Goal: Task Accomplishment & Management: Use online tool/utility

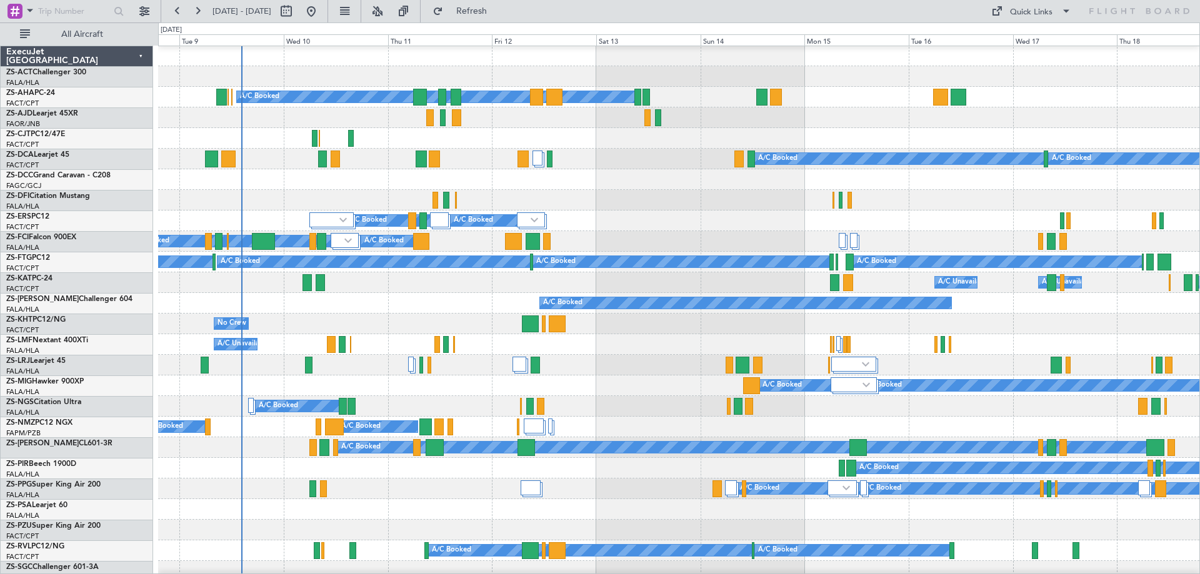
scroll to position [62, 0]
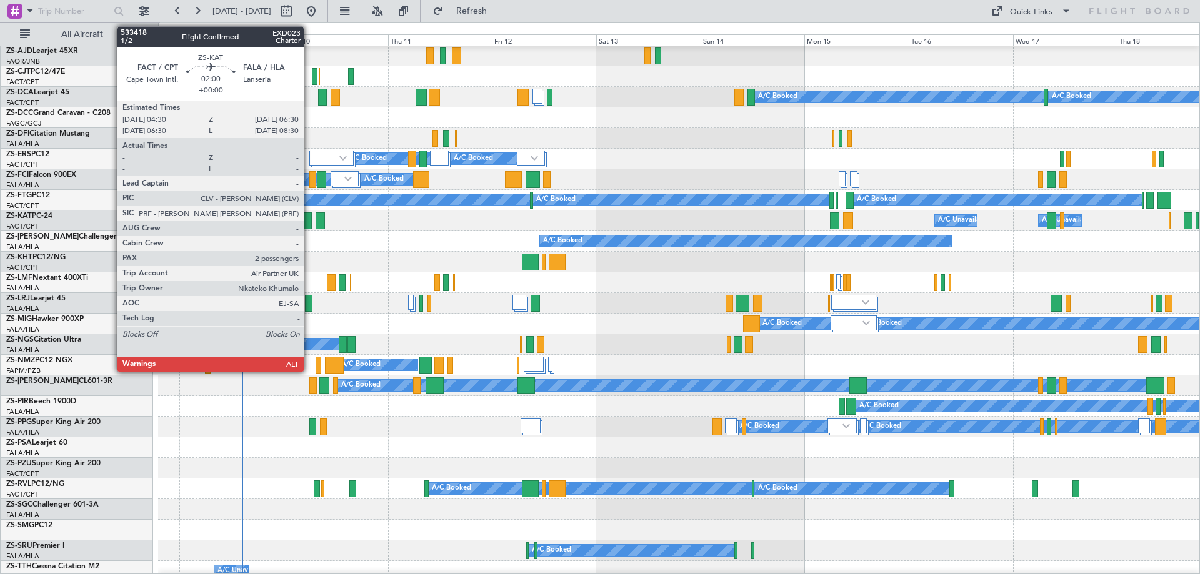
click at [309, 224] on div at bounding box center [306, 220] width 9 height 17
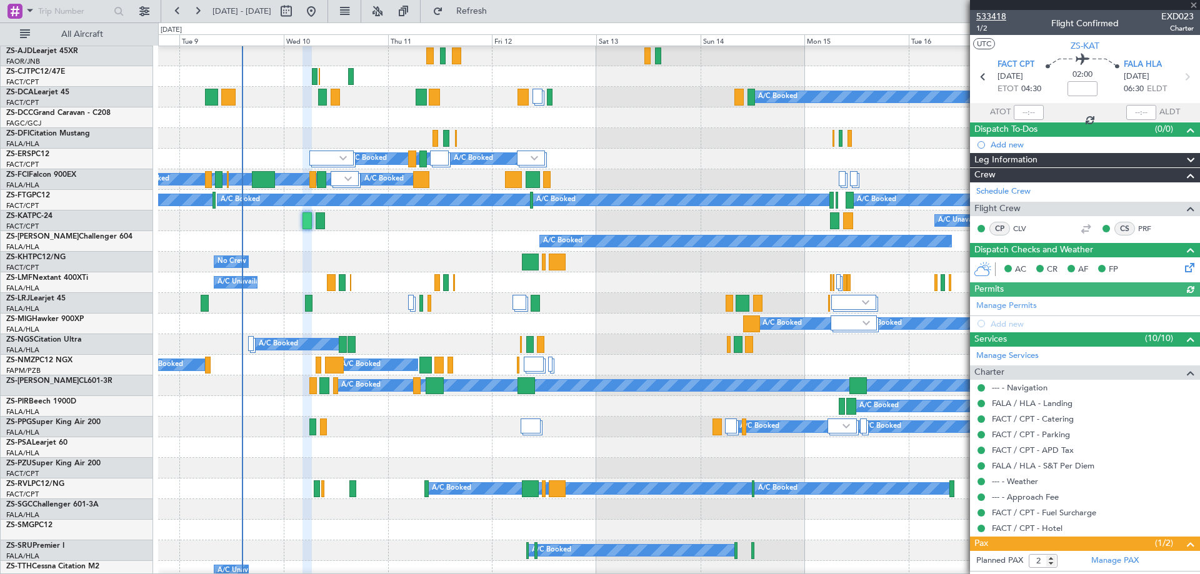
click at [997, 16] on span "533418" at bounding box center [991, 16] width 30 height 13
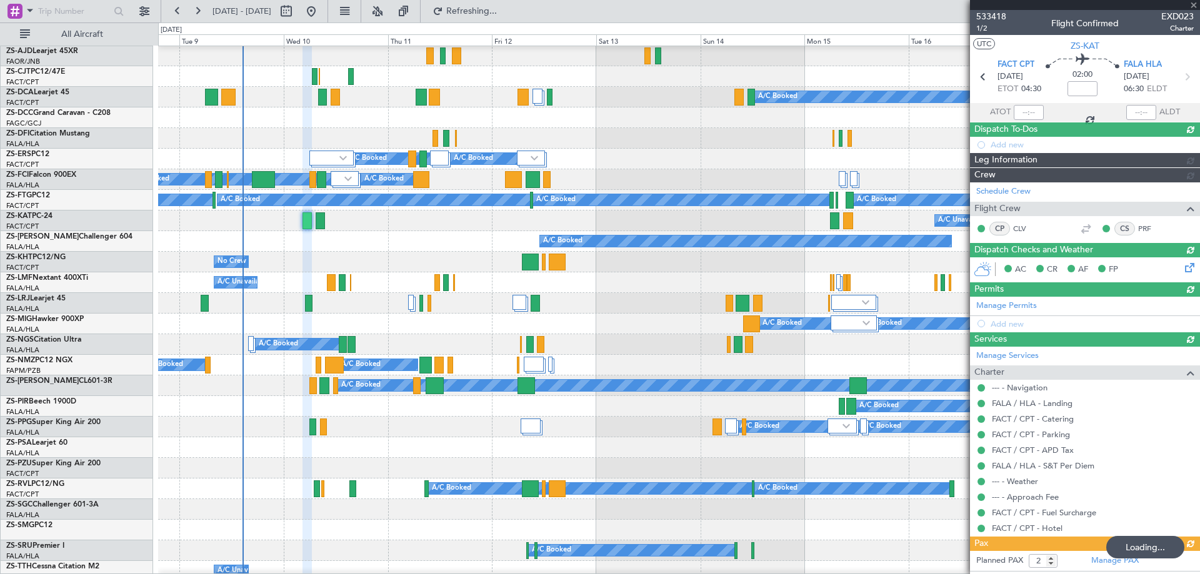
click at [356, 245] on div "A/C Booked" at bounding box center [678, 241] width 1041 height 21
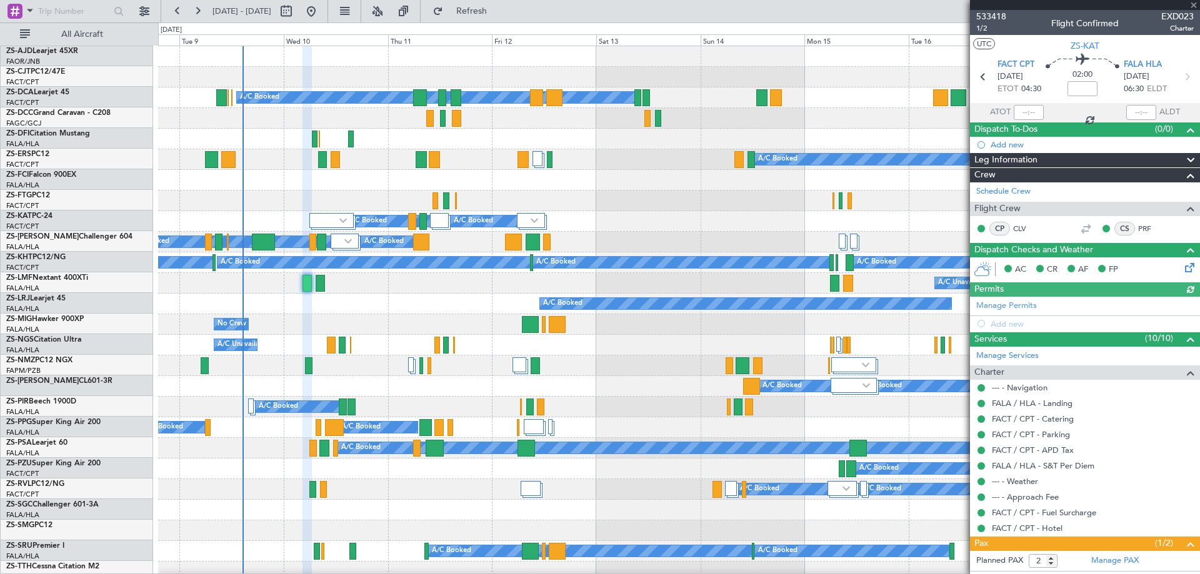
scroll to position [0, 0]
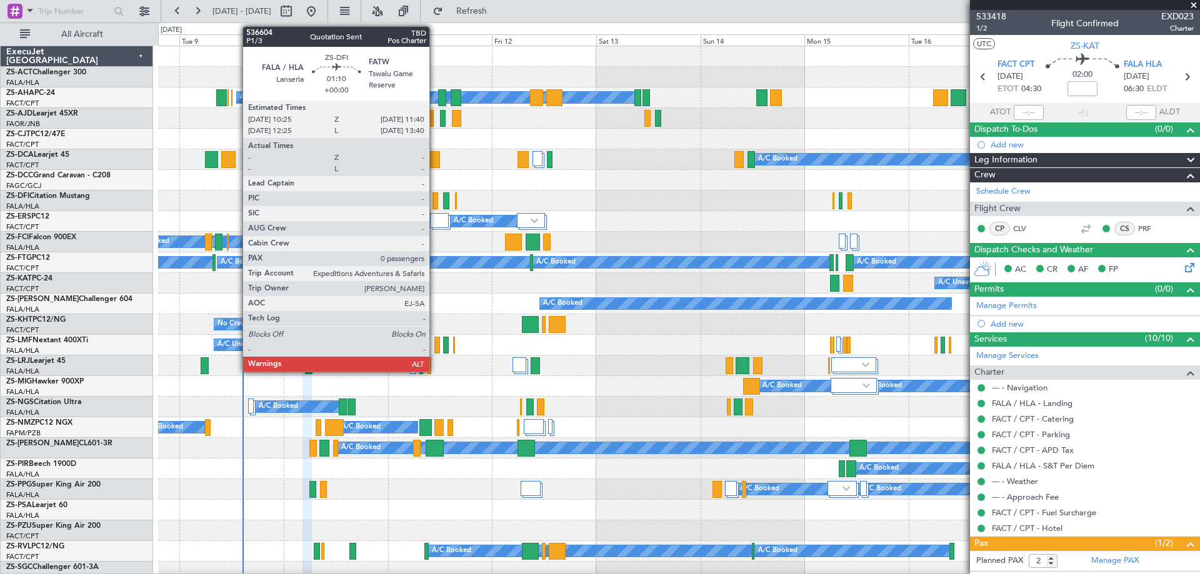
click at [435, 201] on div at bounding box center [435, 200] width 6 height 17
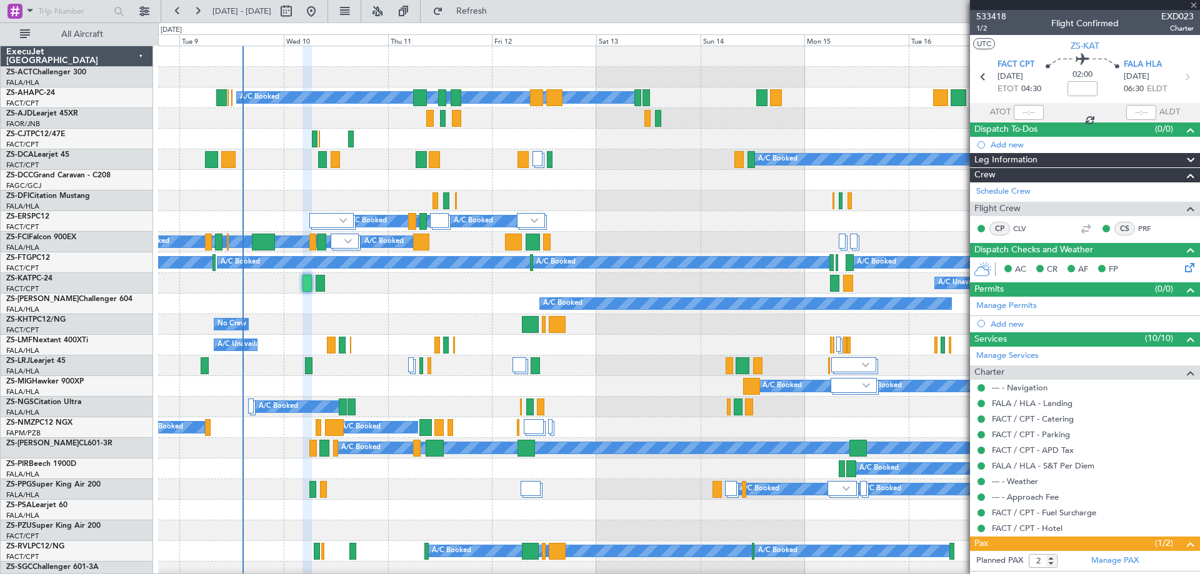
type input "0"
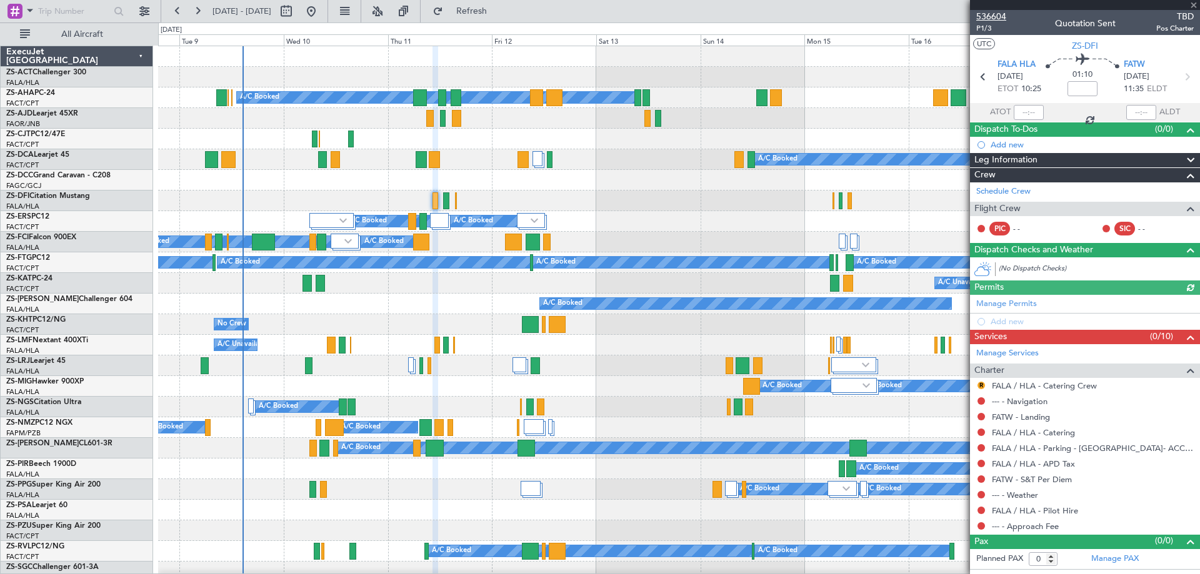
click at [997, 14] on span "536604" at bounding box center [991, 16] width 30 height 13
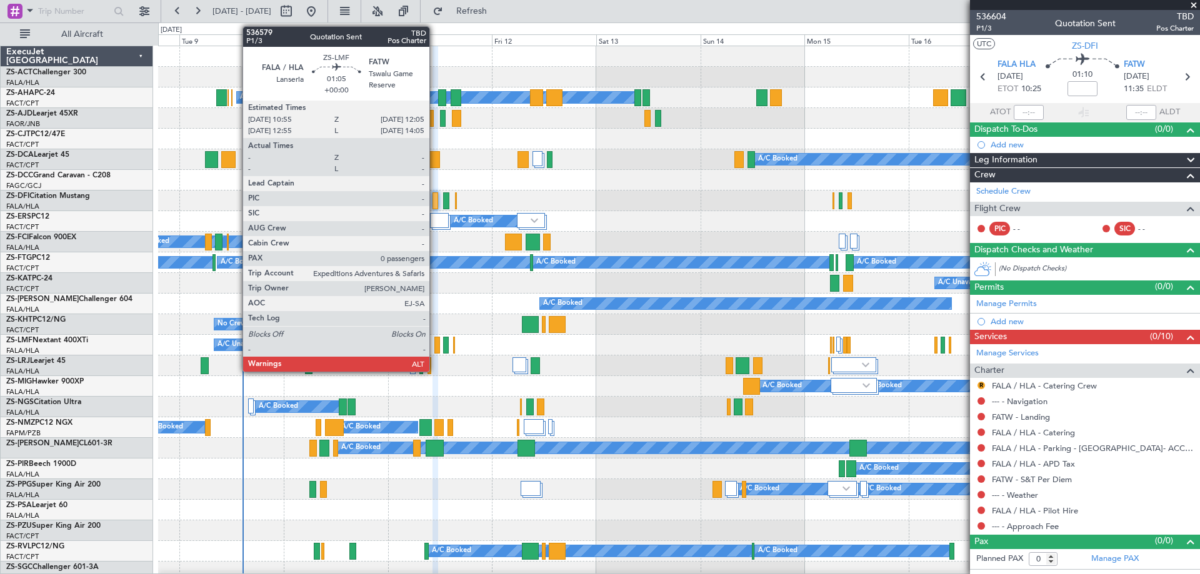
click at [435, 347] on div at bounding box center [437, 345] width 6 height 17
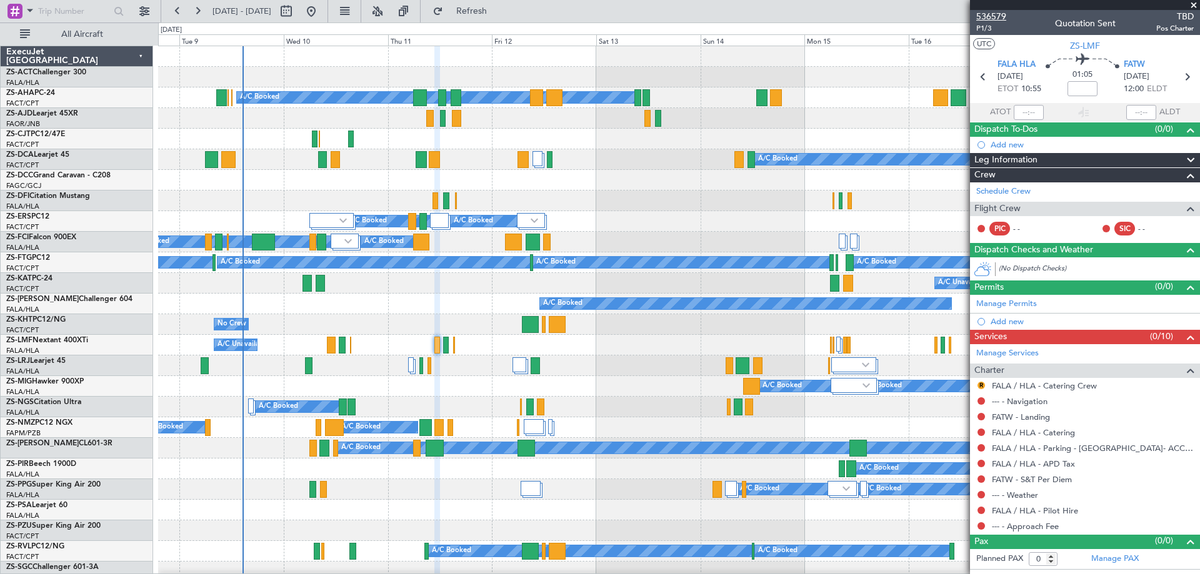
click at [995, 16] on span "536579" at bounding box center [991, 16] width 30 height 13
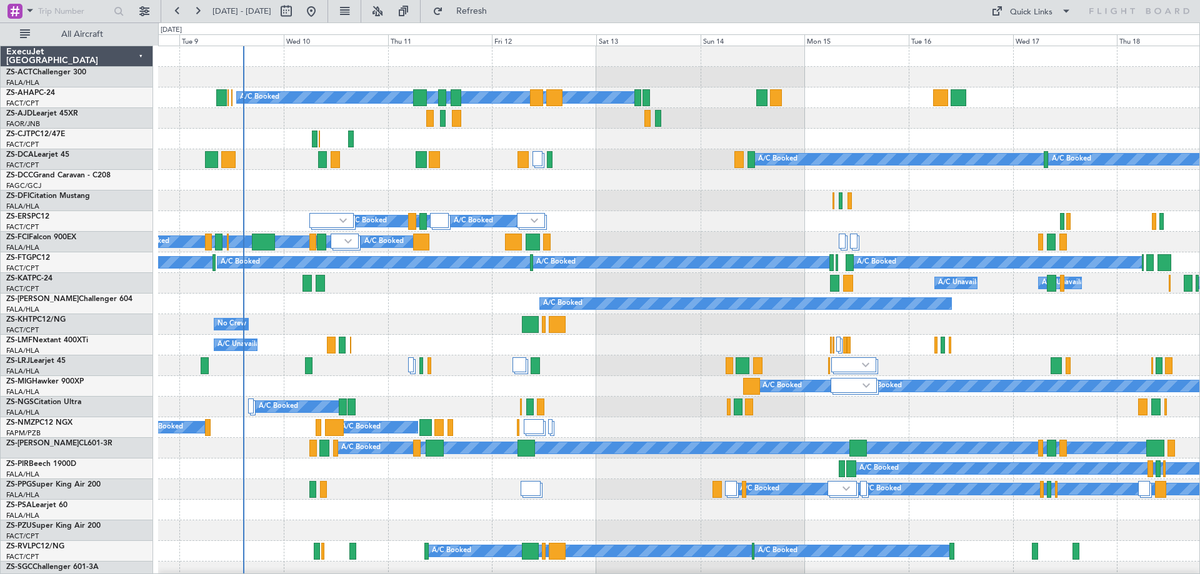
click at [431, 307] on div "A/C Booked" at bounding box center [678, 304] width 1041 height 21
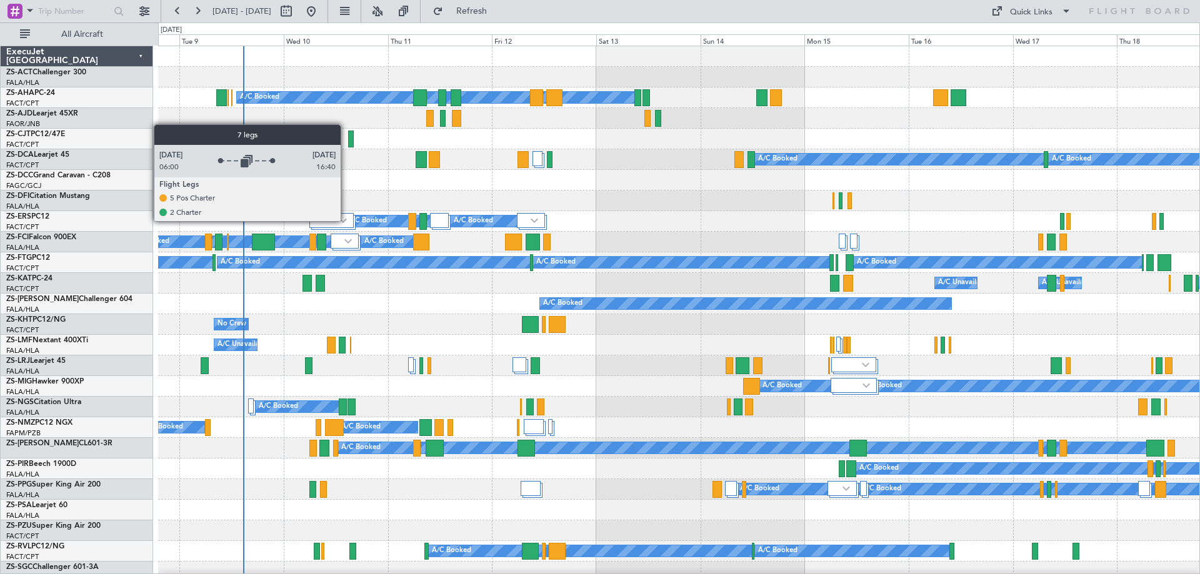
click at [346, 221] on img at bounding box center [342, 220] width 7 height 5
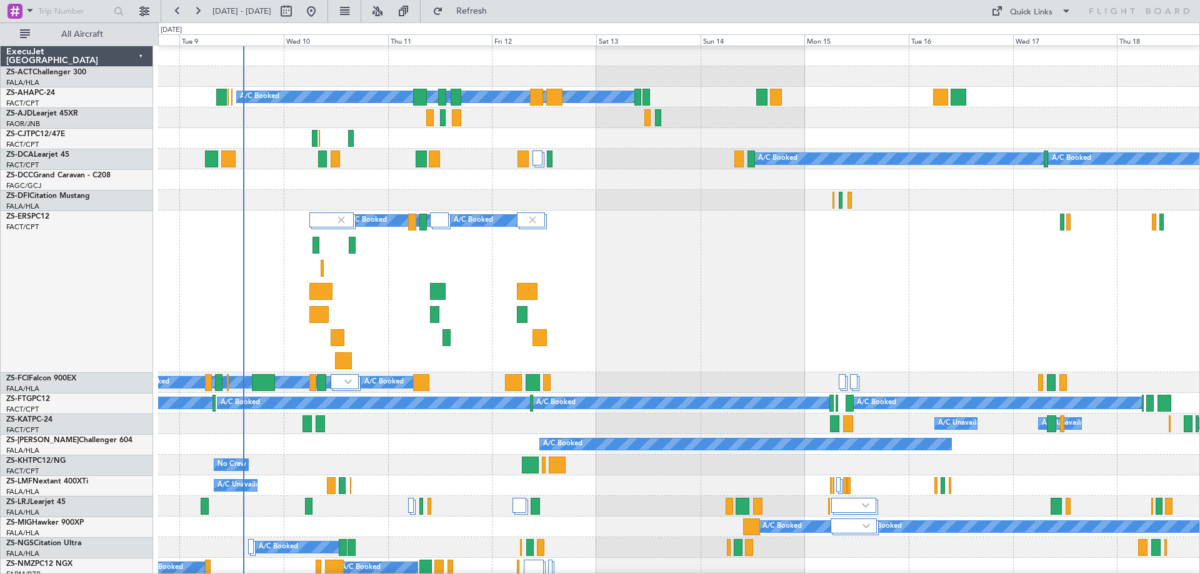
scroll to position [62, 0]
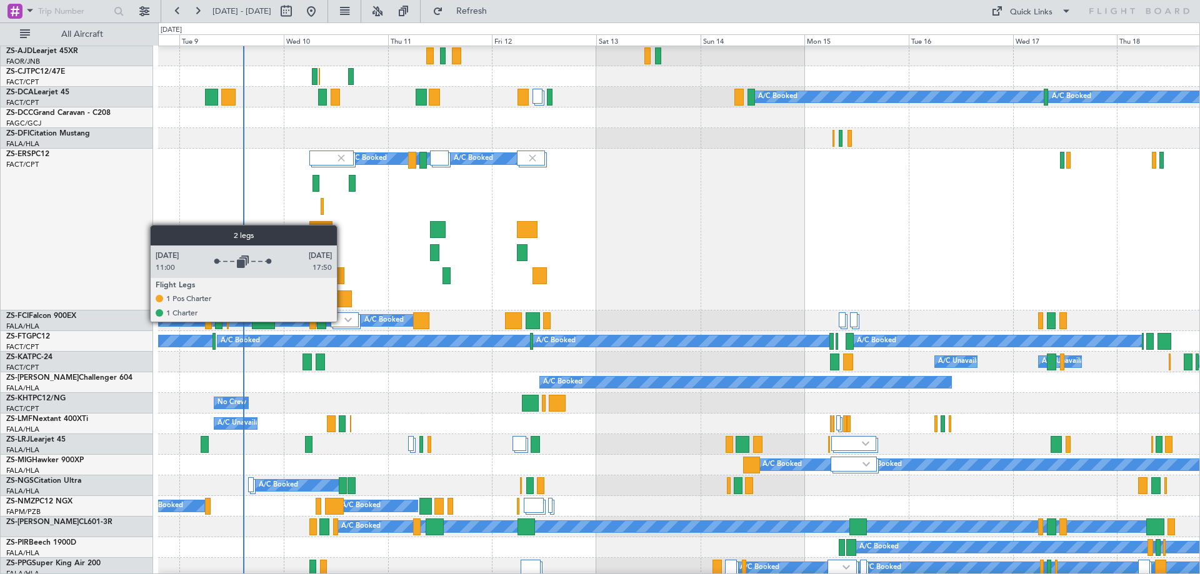
click at [342, 321] on div at bounding box center [345, 319] width 28 height 15
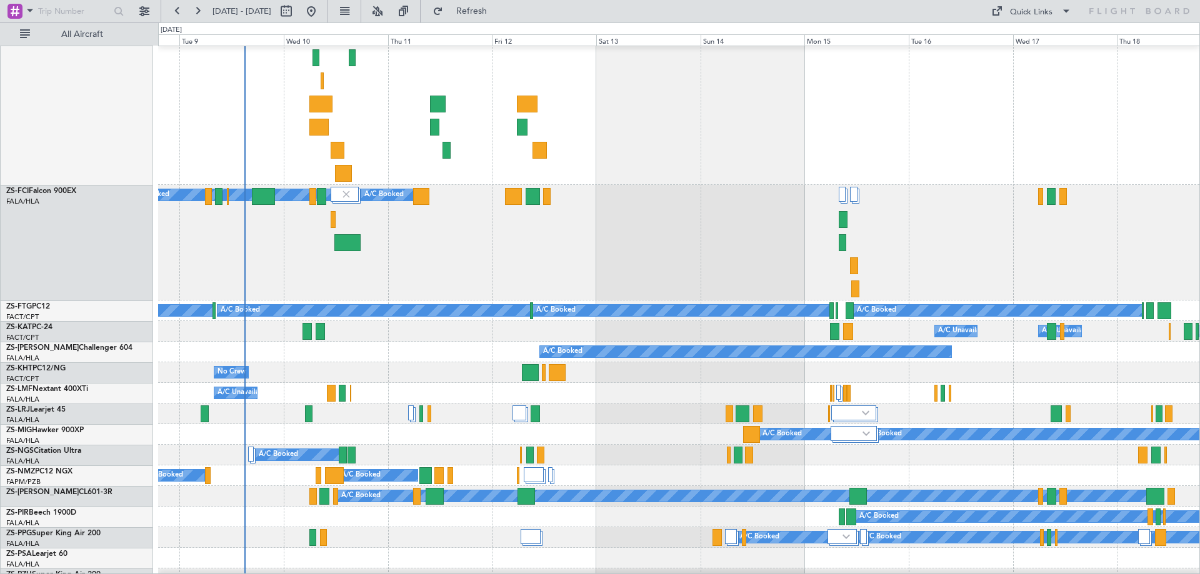
scroll to position [250, 0]
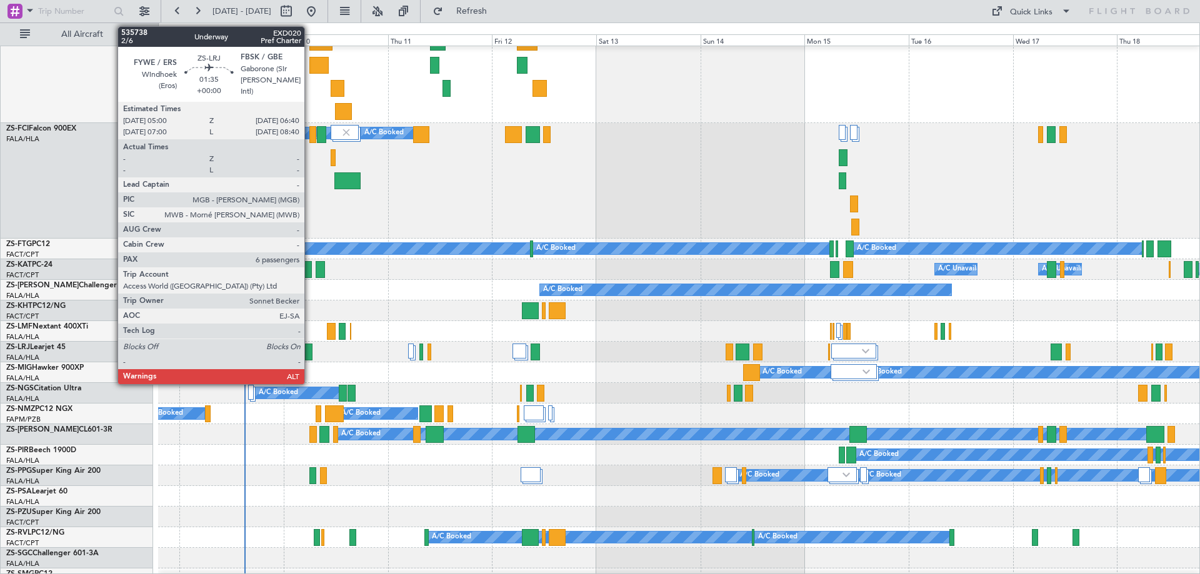
click at [310, 354] on div at bounding box center [308, 352] width 7 height 17
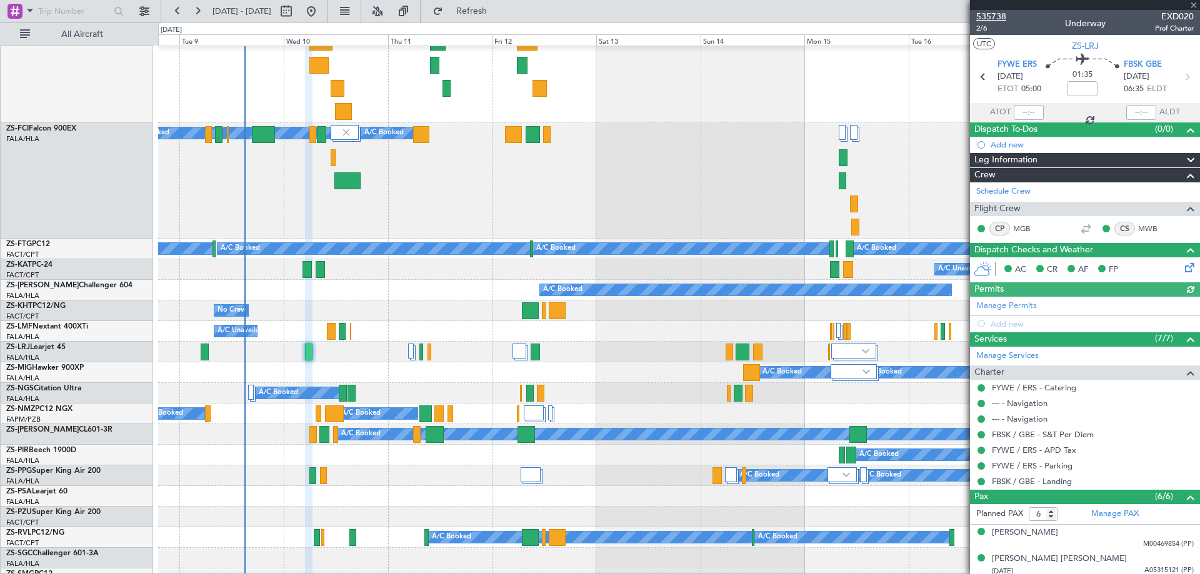
click at [996, 20] on span "535738" at bounding box center [991, 16] width 30 height 13
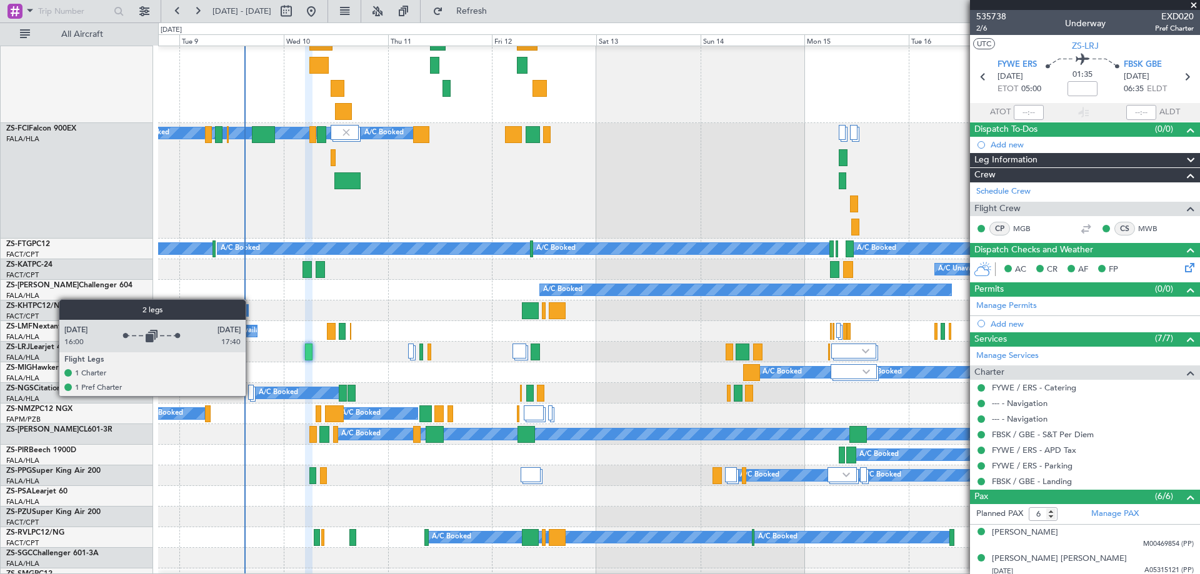
click at [251, 396] on div at bounding box center [251, 392] width 6 height 15
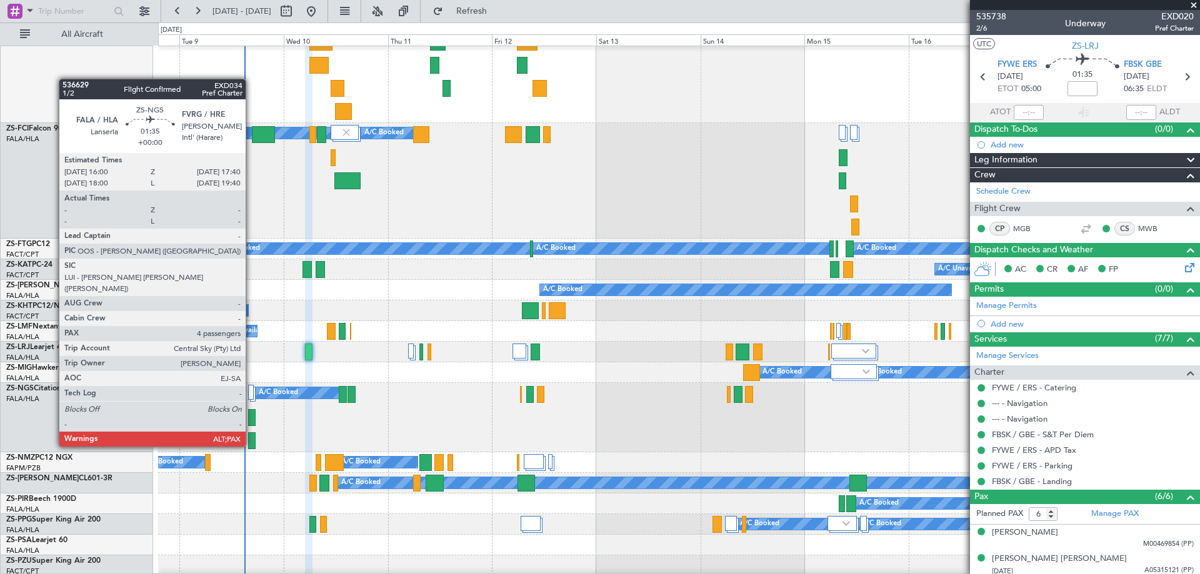
click at [251, 424] on div at bounding box center [251, 417] width 7 height 17
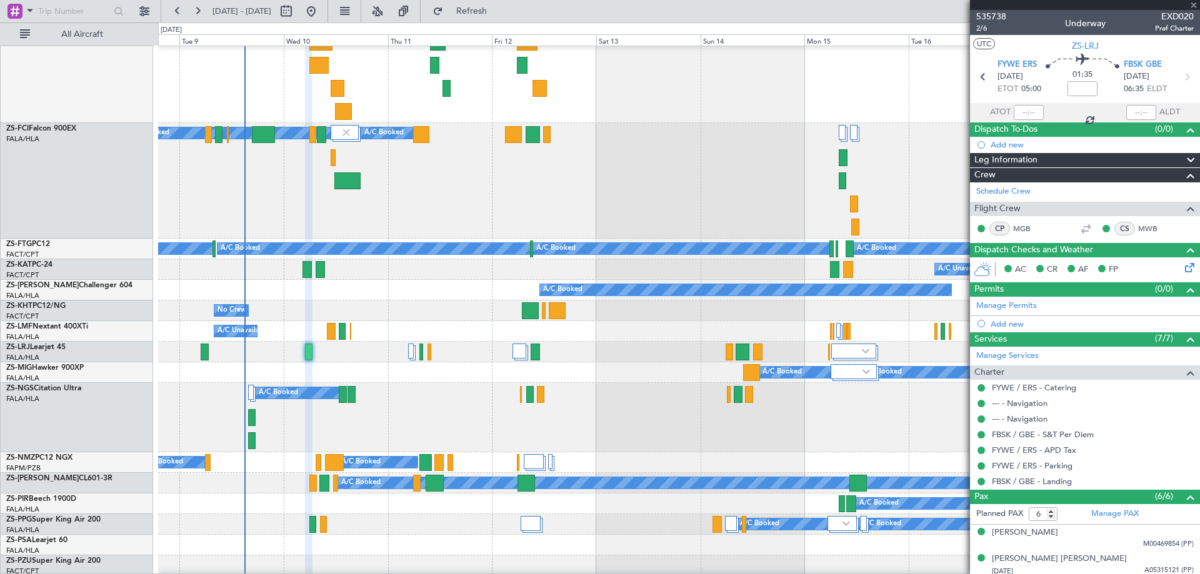
type input "4"
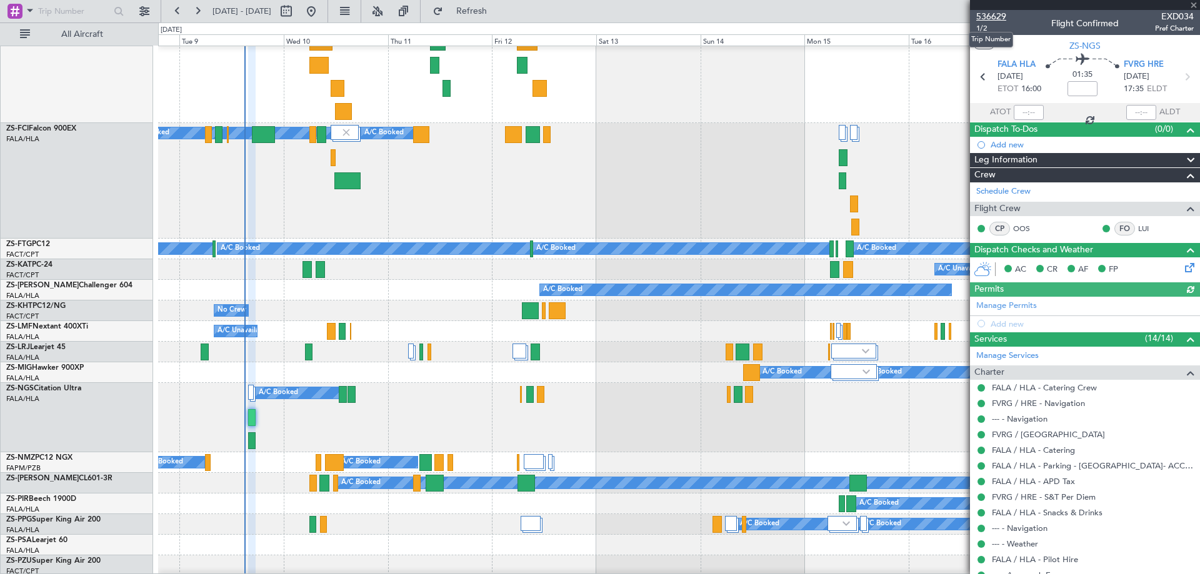
click at [990, 16] on span "536629" at bounding box center [991, 16] width 30 height 13
click at [194, 11] on button at bounding box center [197, 11] width 20 height 20
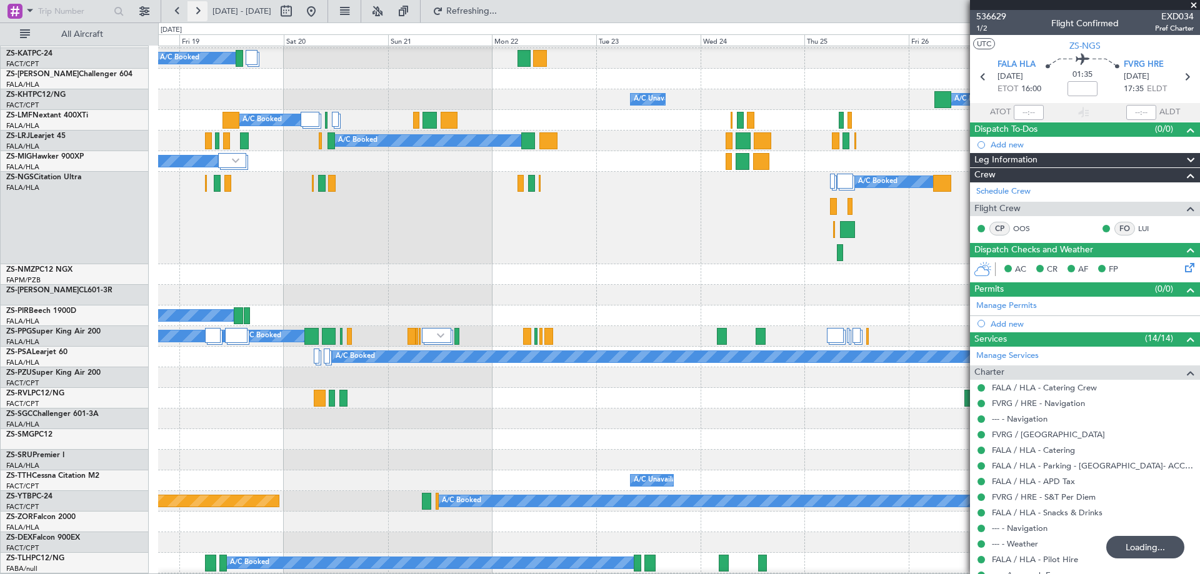
click at [194, 11] on button at bounding box center [197, 11] width 20 height 20
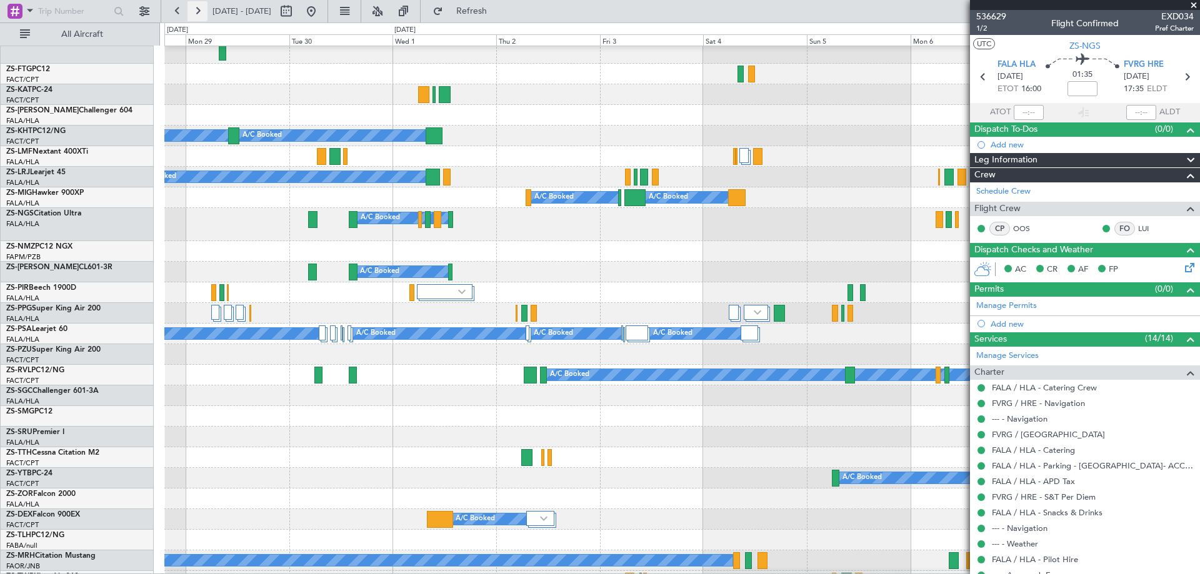
click at [194, 11] on button at bounding box center [197, 11] width 20 height 20
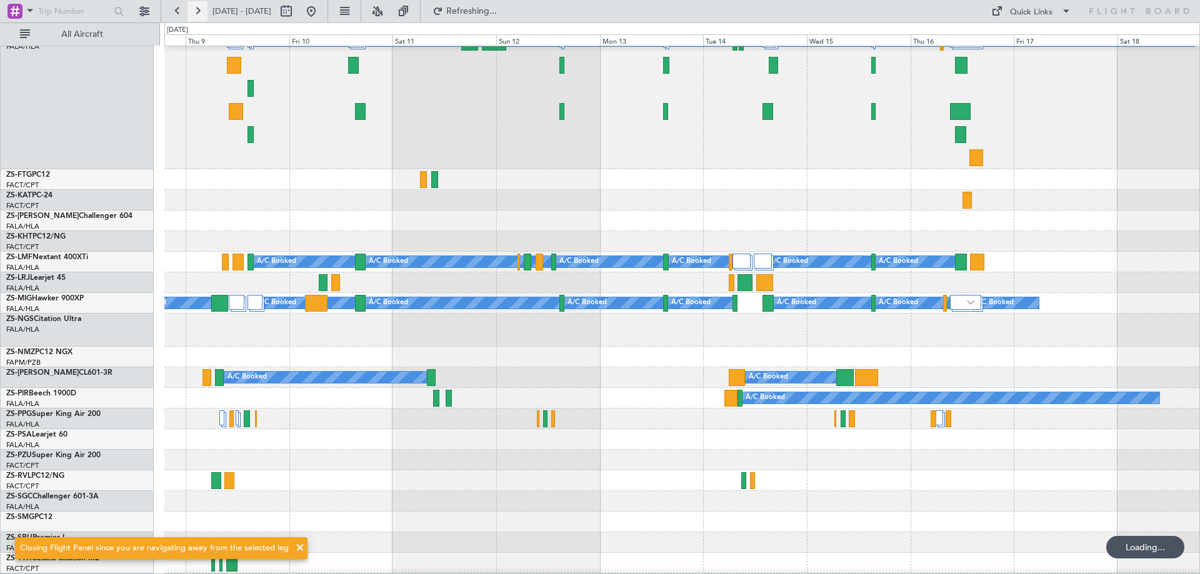
click at [197, 11] on button at bounding box center [197, 11] width 20 height 20
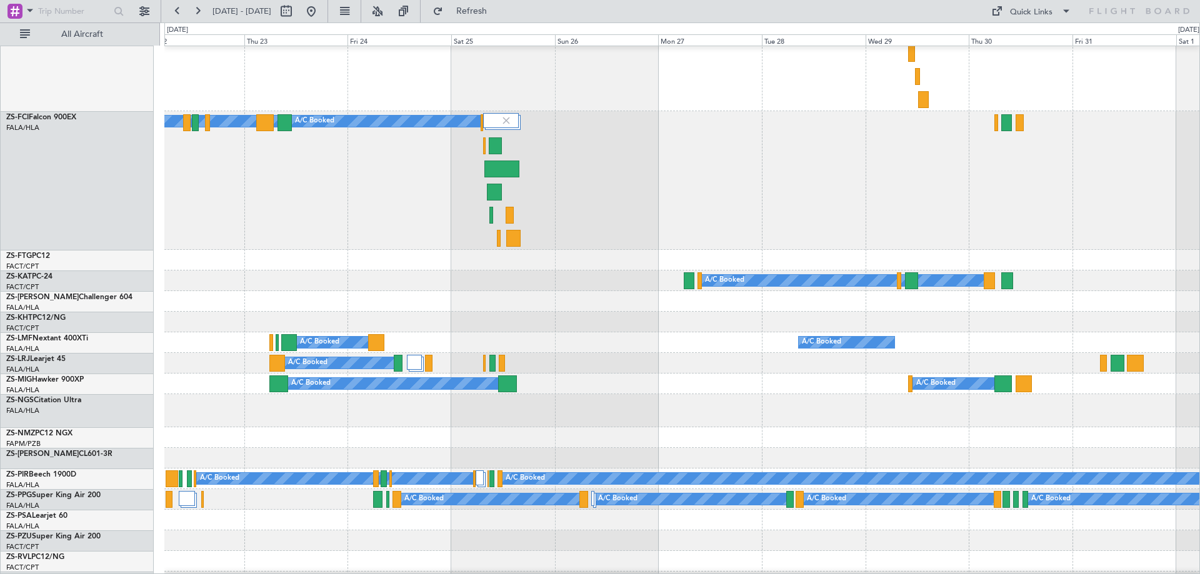
scroll to position [239, 0]
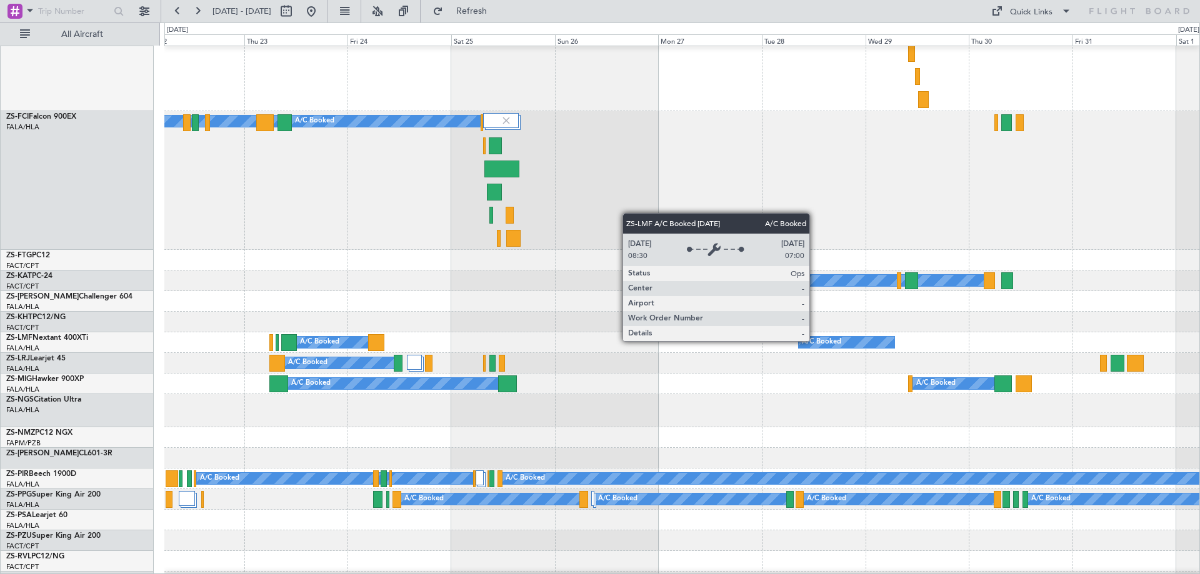
click at [815, 341] on div "A/C Booked" at bounding box center [821, 342] width 39 height 19
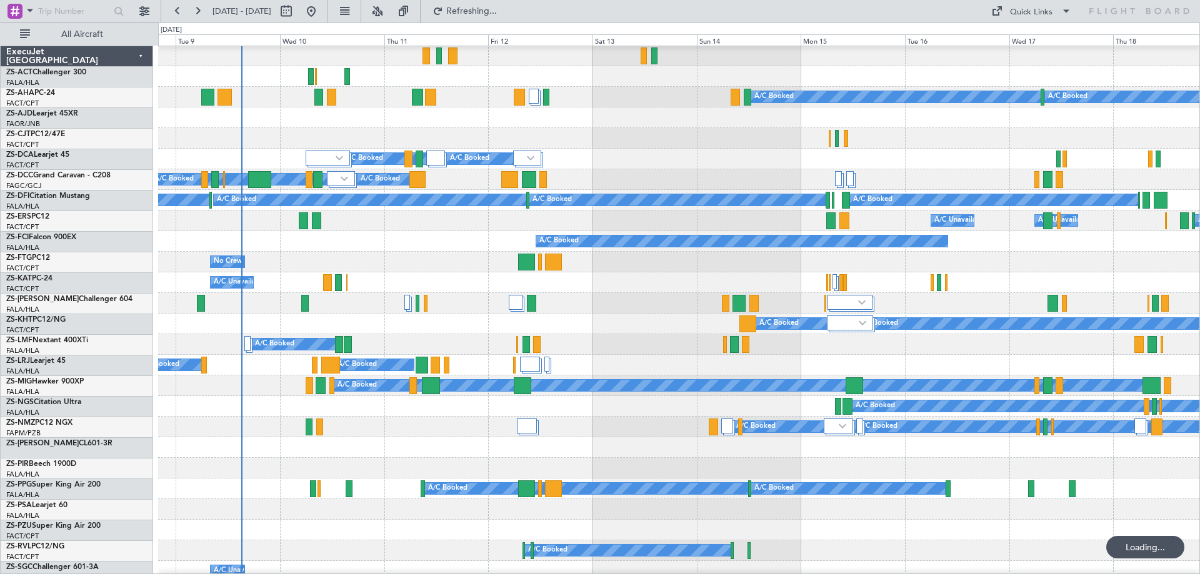
scroll to position [62, 0]
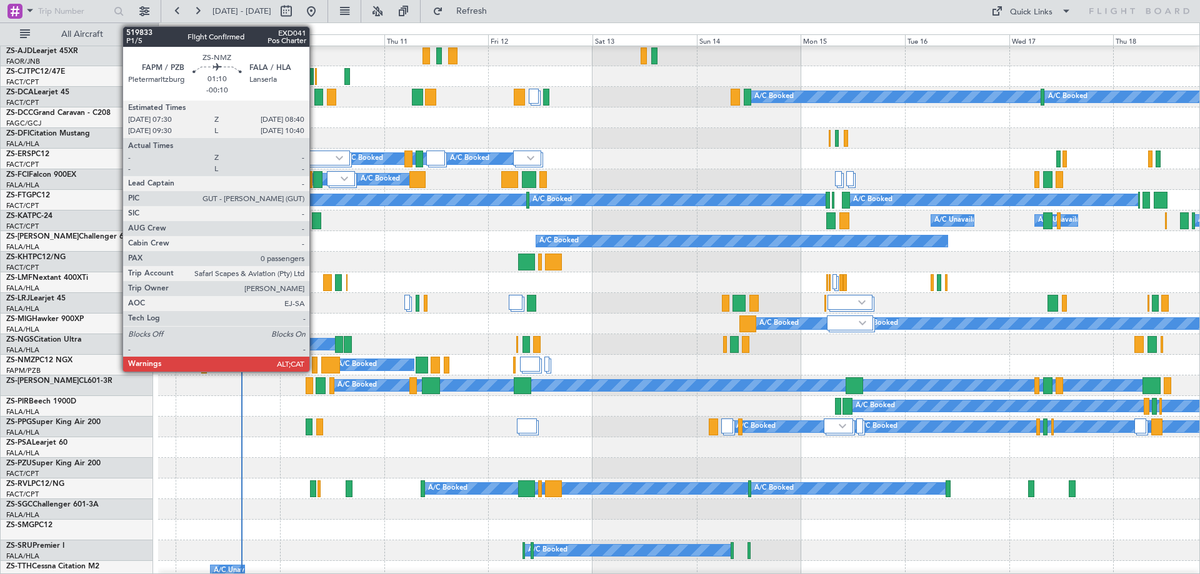
click at [315, 367] on div at bounding box center [315, 365] width 6 height 17
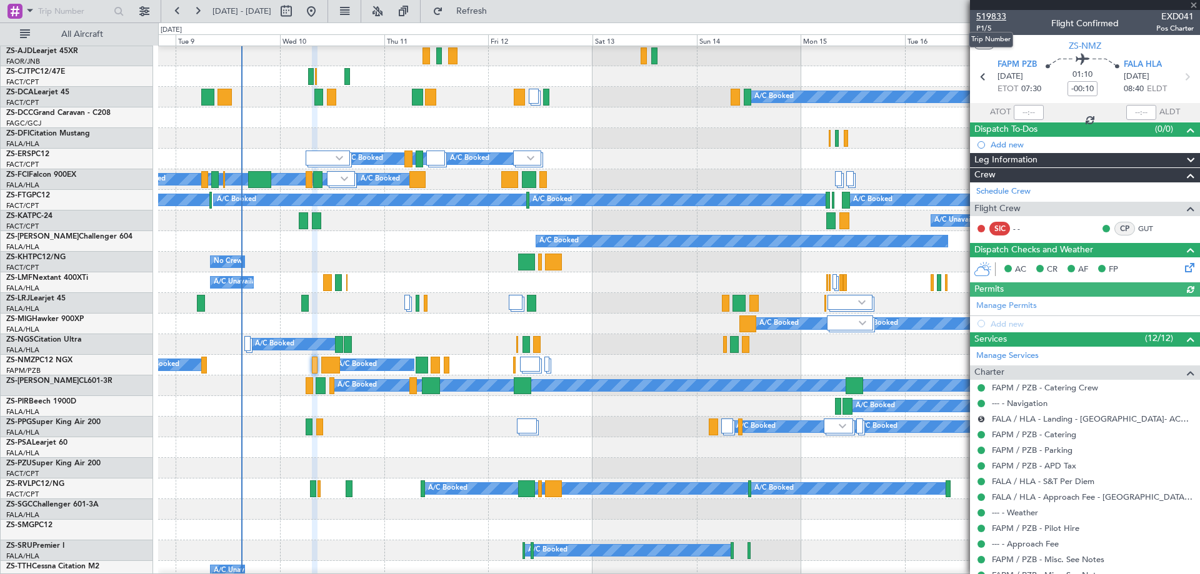
click at [997, 18] on span "519833" at bounding box center [991, 16] width 30 height 13
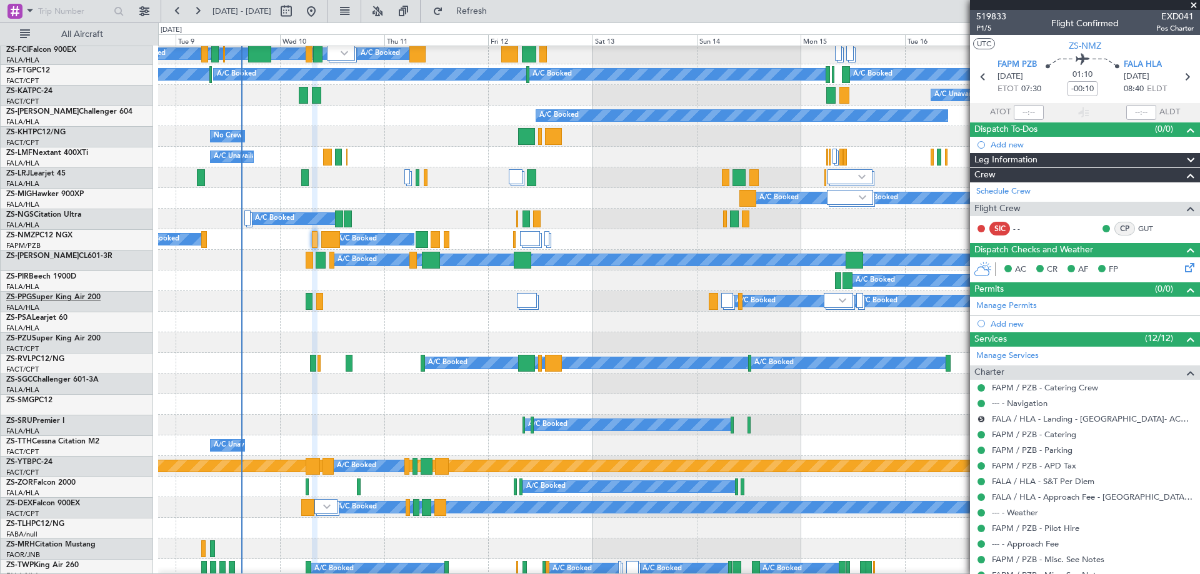
scroll to position [250, 0]
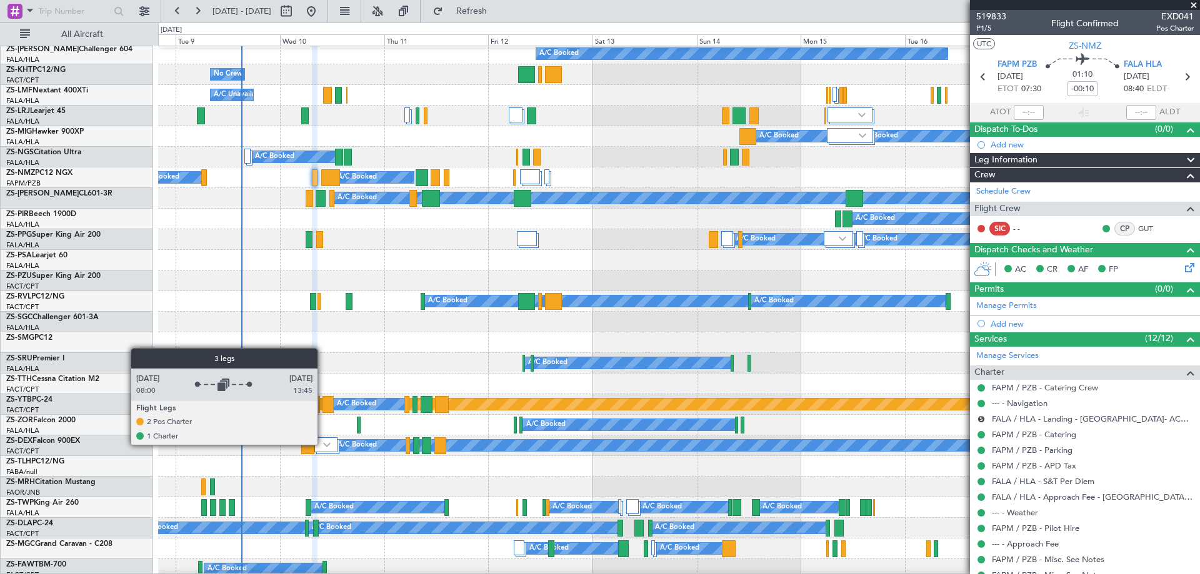
click at [323, 444] on img at bounding box center [326, 444] width 7 height 5
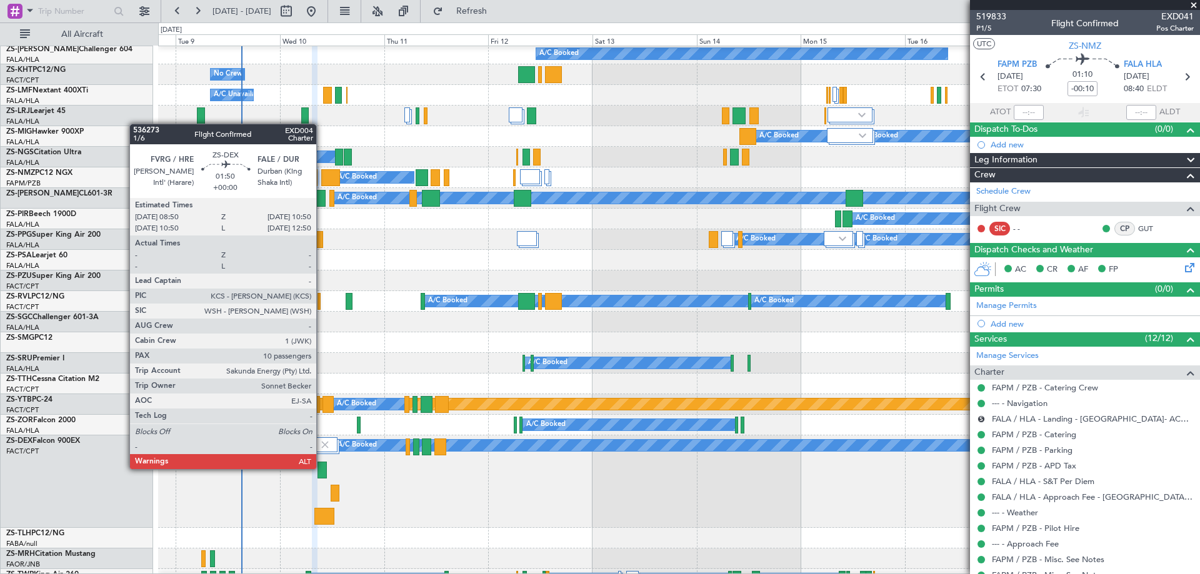
click at [322, 469] on div at bounding box center [321, 470] width 9 height 17
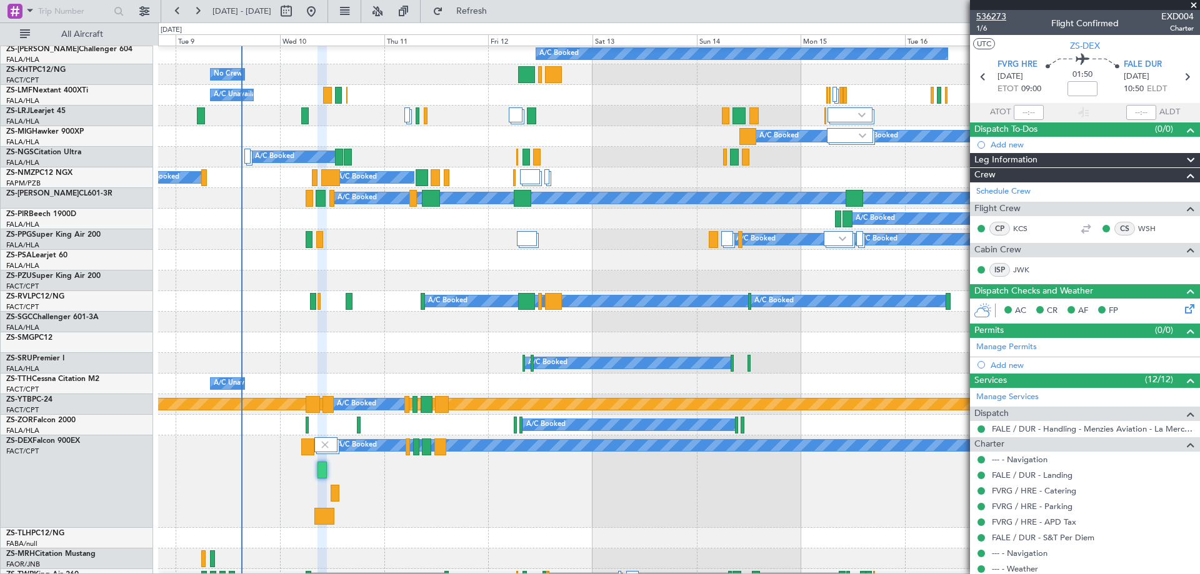
click at [987, 20] on span "536273" at bounding box center [991, 16] width 30 height 13
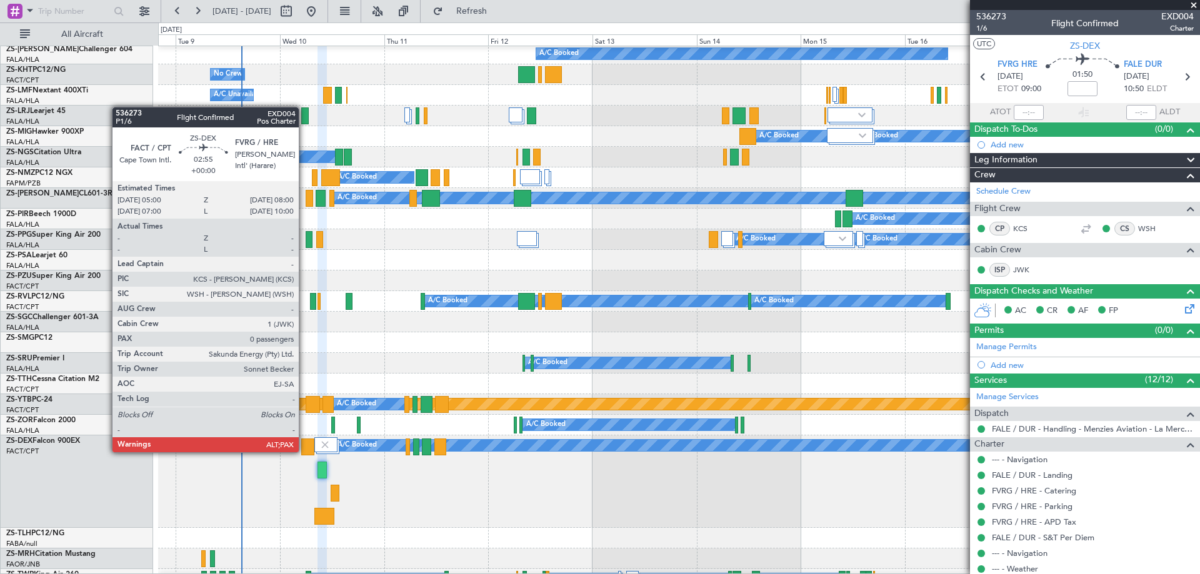
click at [304, 452] on div at bounding box center [307, 447] width 13 height 17
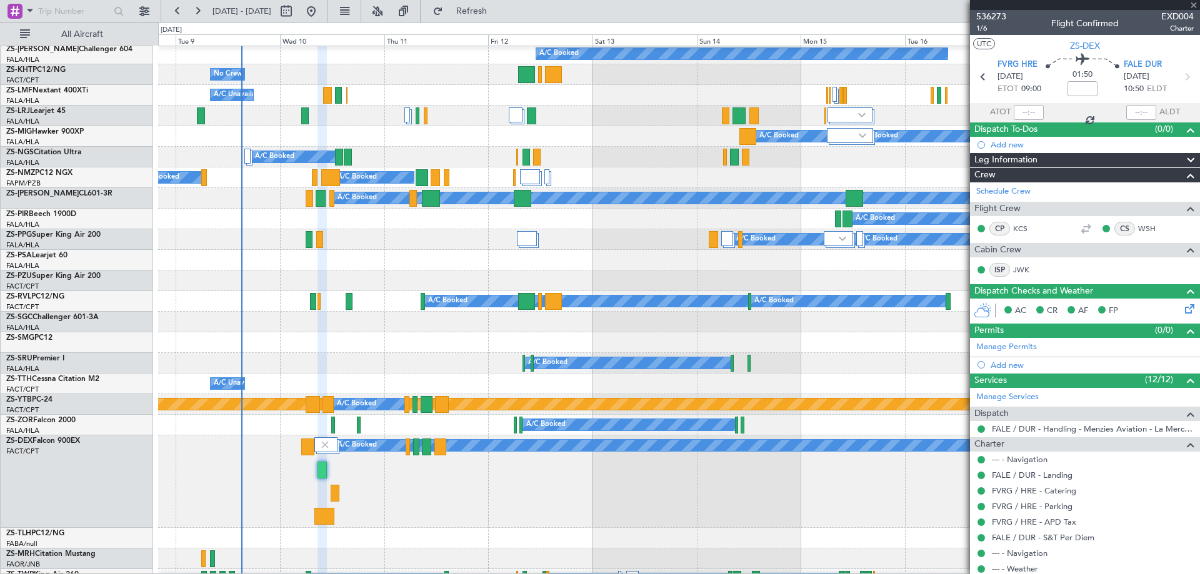
type input "0"
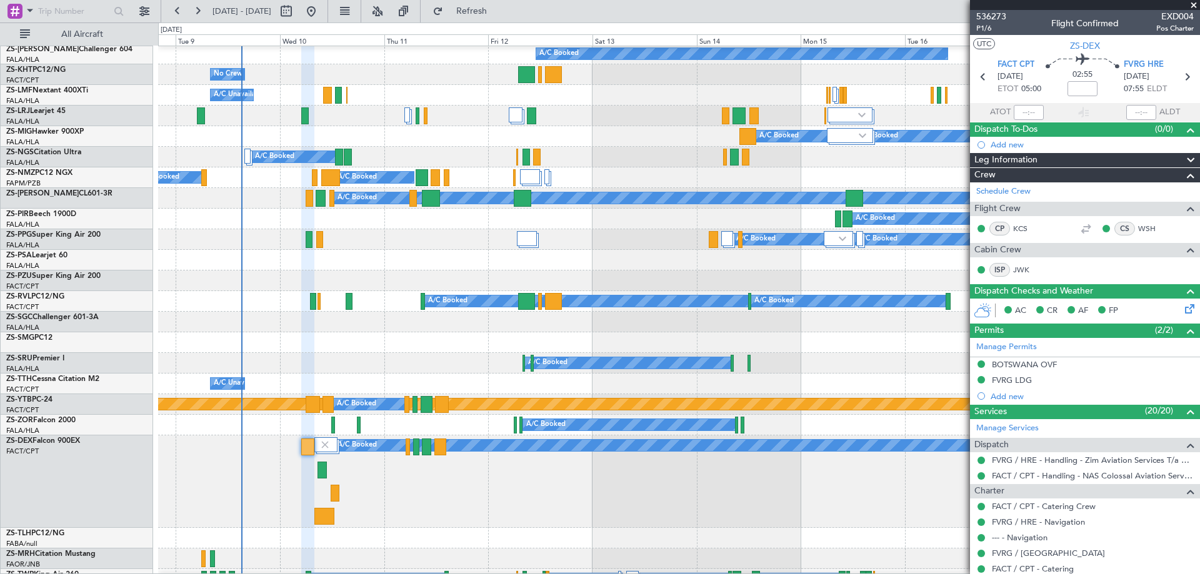
click at [85, 486] on div "ZS-DEX Falcon 900EX FACT/CPT Cape Town Intl." at bounding box center [77, 482] width 152 height 92
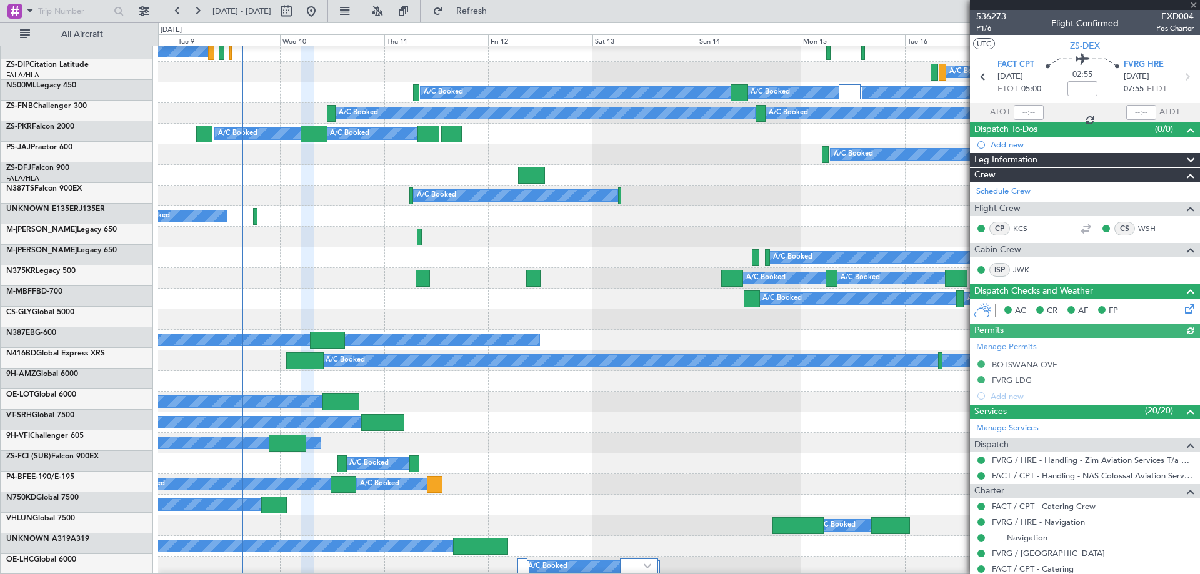
scroll to position [1232, 0]
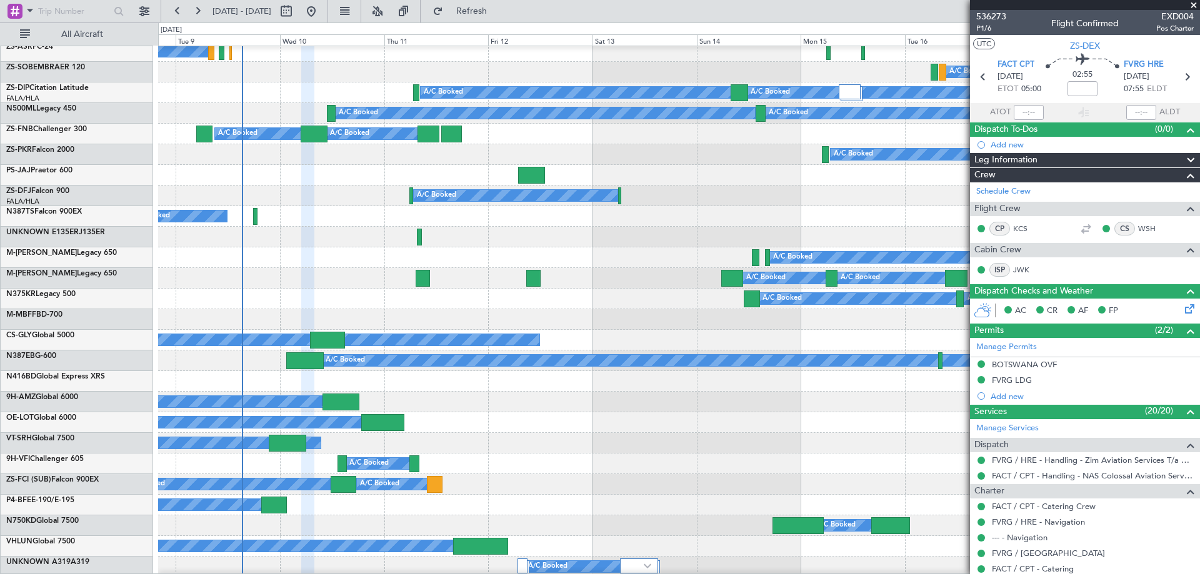
click at [264, 279] on div "A/C Booked A/C Booked" at bounding box center [678, 278] width 1041 height 21
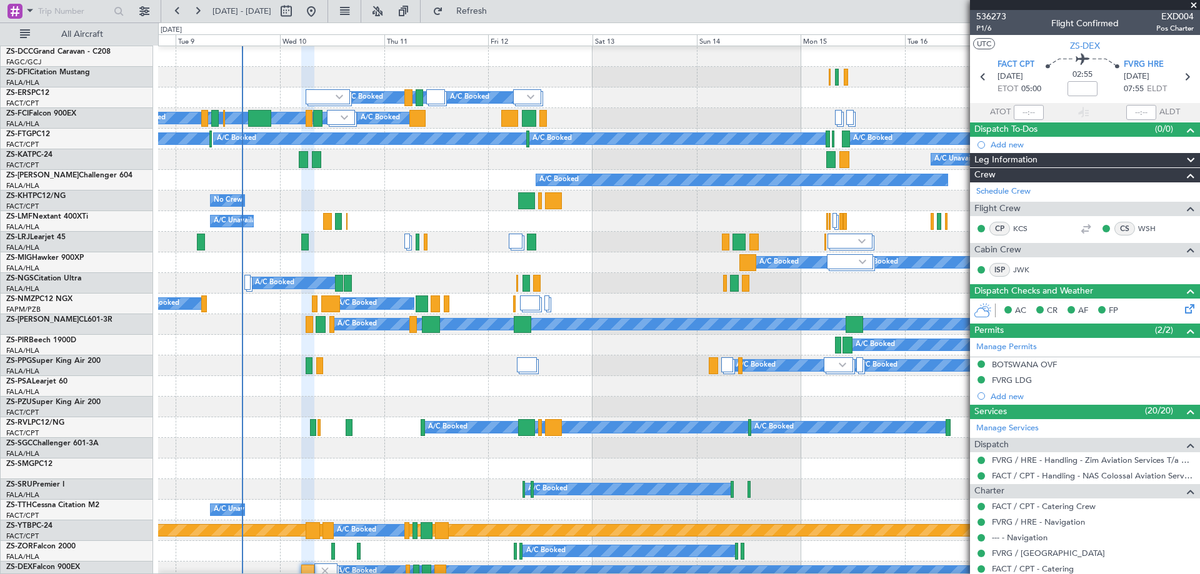
scroll to position [107, 0]
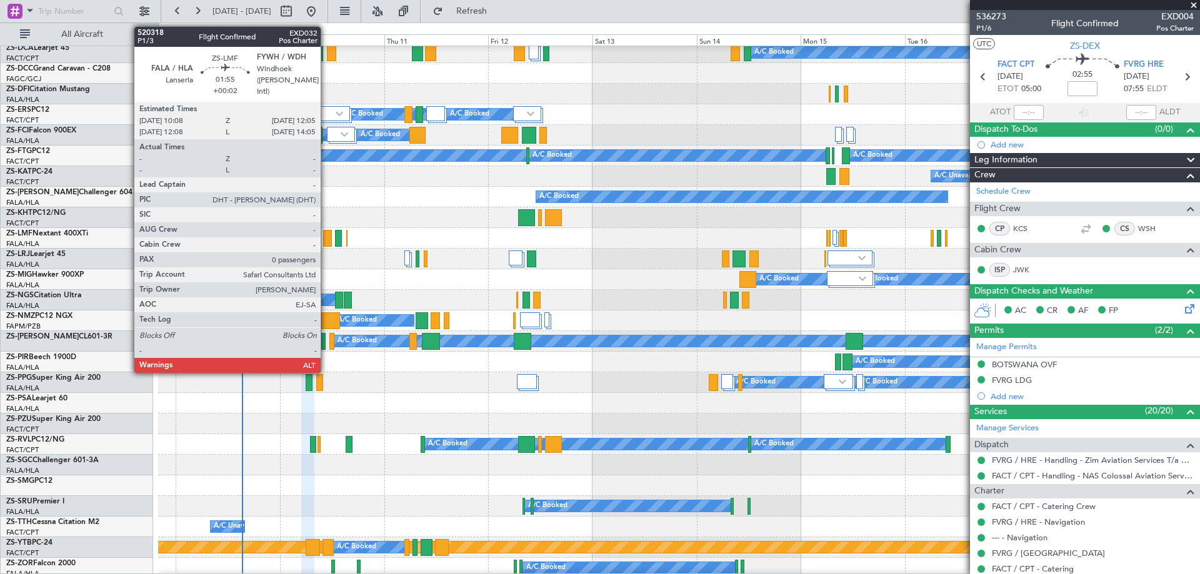
click at [326, 241] on div at bounding box center [327, 238] width 9 height 17
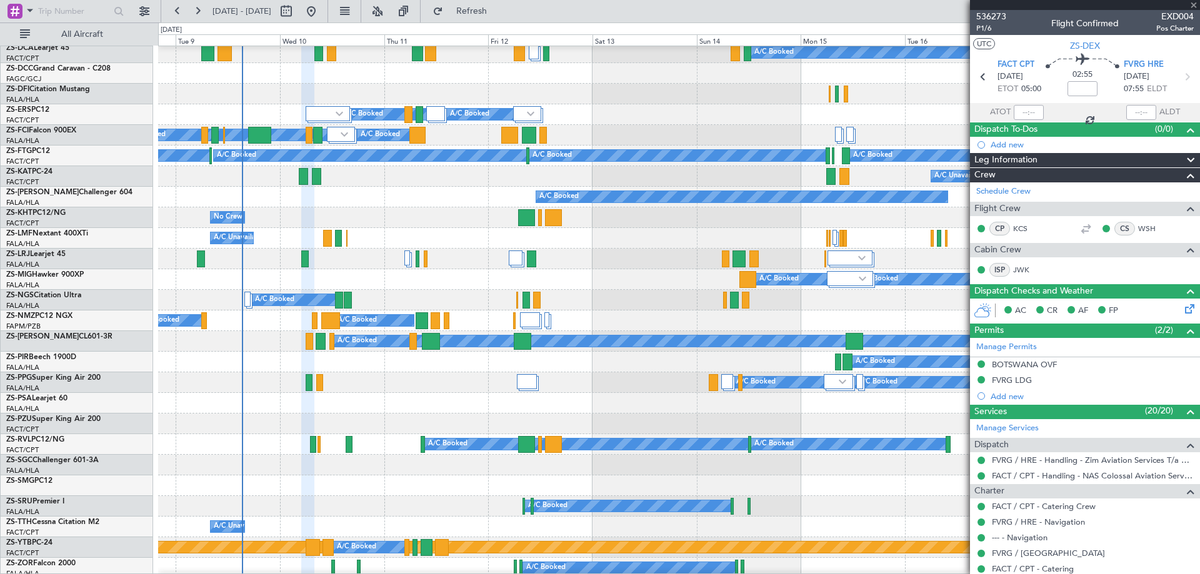
type input "+00:02"
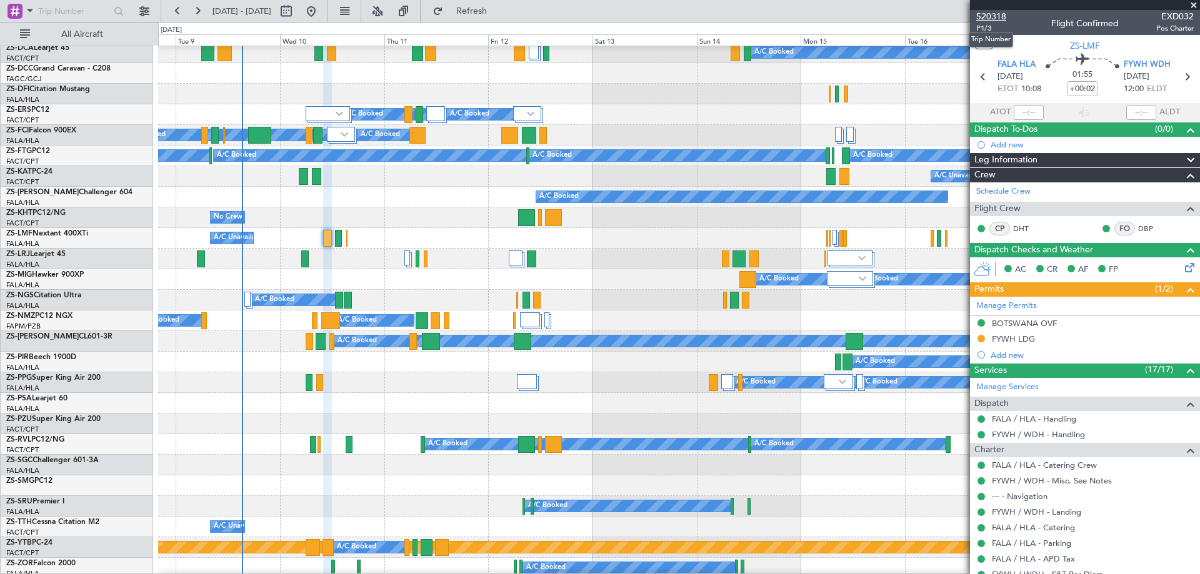
click at [989, 18] on span "520318" at bounding box center [991, 16] width 30 height 13
